Goal: Task Accomplishment & Management: Complete application form

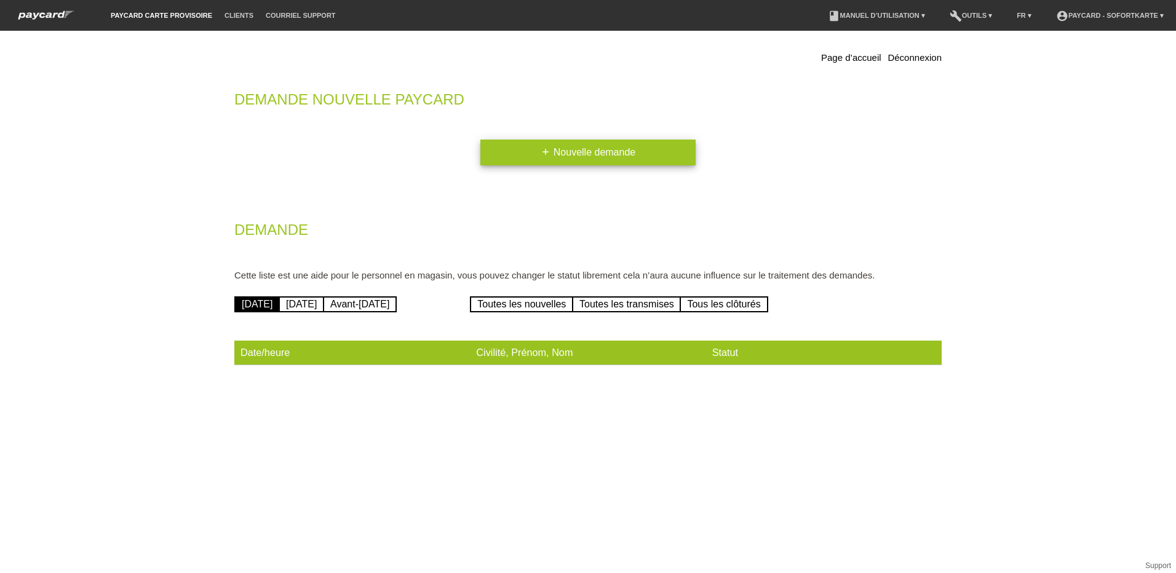
click at [589, 149] on link "add Nouvelle demande" at bounding box center [587, 153] width 215 height 26
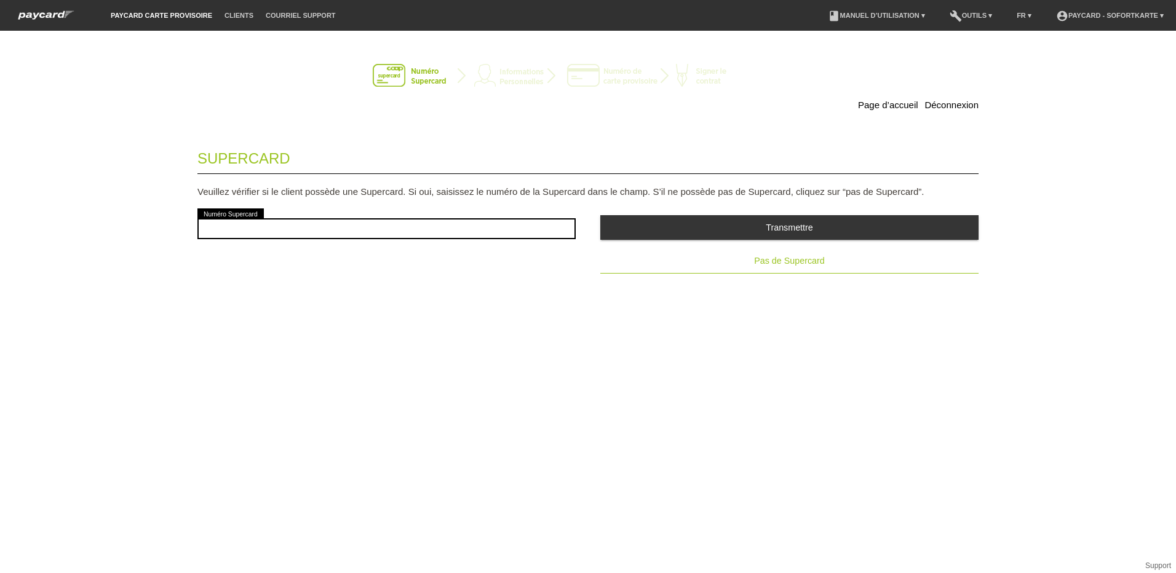
click at [790, 261] on span "Pas de Supercard" at bounding box center [789, 261] width 70 height 10
